Goal: Obtain resource: Download file/media

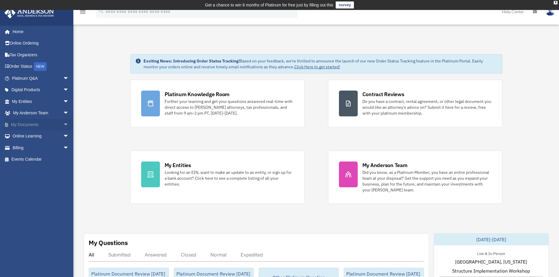
click at [63, 125] on span "arrow_drop_down" at bounding box center [69, 125] width 12 height 12
click at [33, 161] on link "Forms Library" at bounding box center [42, 160] width 69 height 12
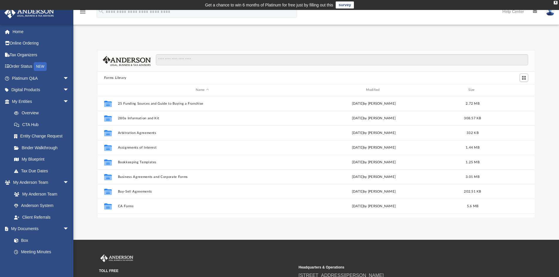
scroll to position [129, 432]
click at [255, 56] on input "Search files and folders" at bounding box center [342, 59] width 372 height 11
click at [180, 60] on input "Search files and folders" at bounding box center [342, 59] width 372 height 11
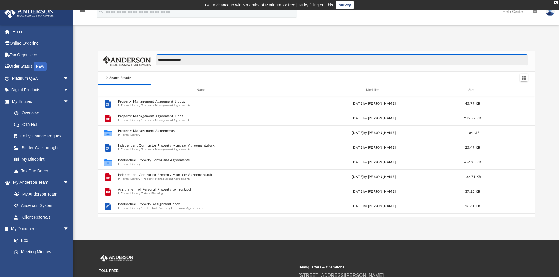
type input "**********"
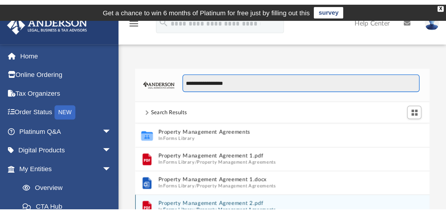
scroll to position [111, 331]
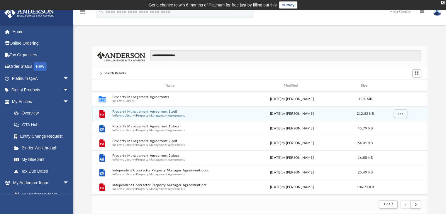
click at [159, 110] on button "Property Management Agreement 1.pdf" at bounding box center [171, 112] width 118 height 4
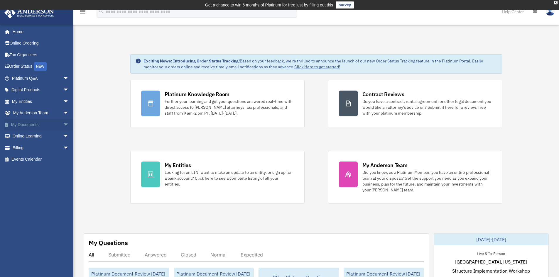
click at [64, 123] on span "arrow_drop_down" at bounding box center [69, 125] width 12 height 12
